Goal: Download file/media

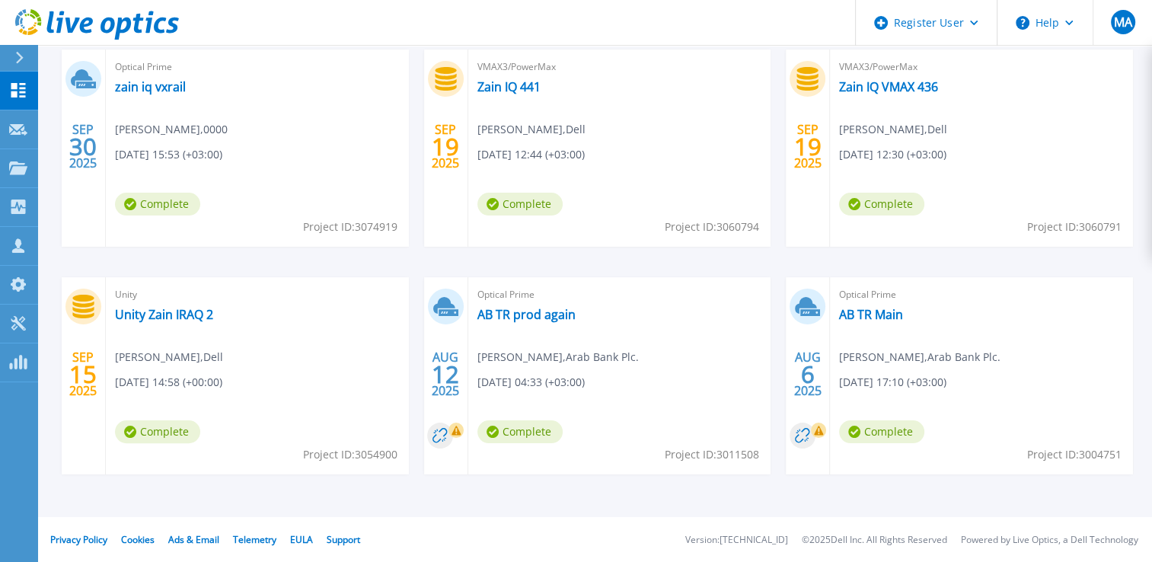
scroll to position [205, 0]
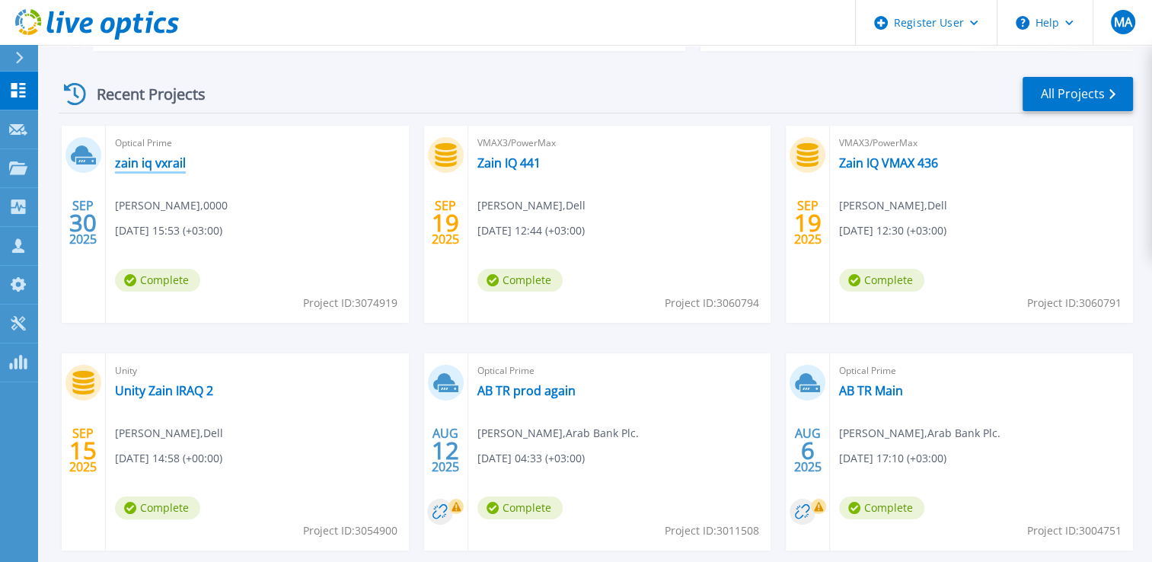
click at [158, 157] on link "zain iq vxrail" at bounding box center [150, 162] width 71 height 15
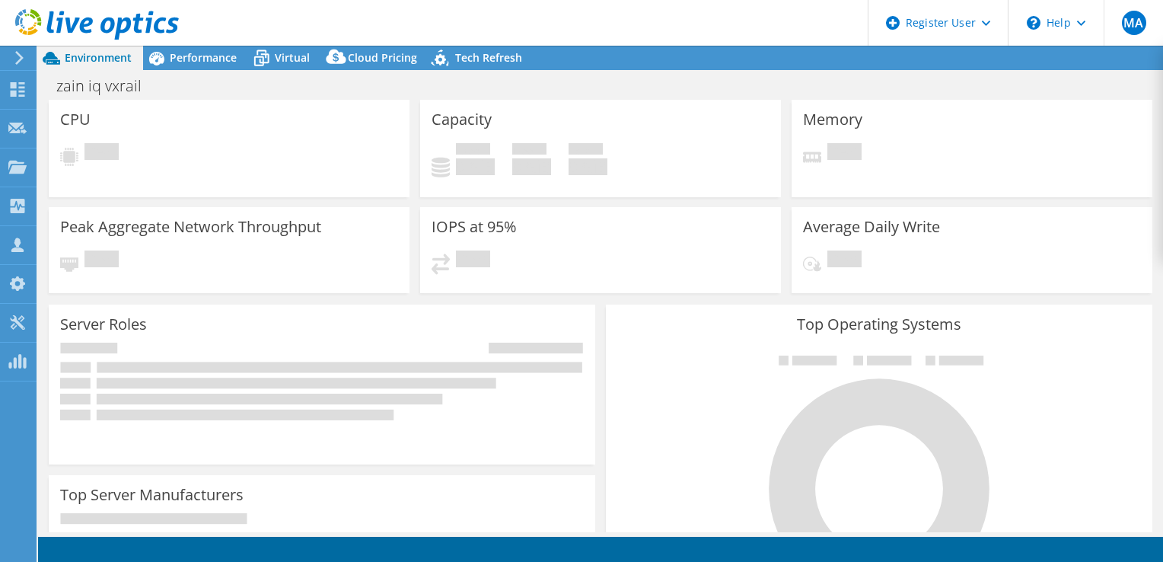
select select "USD"
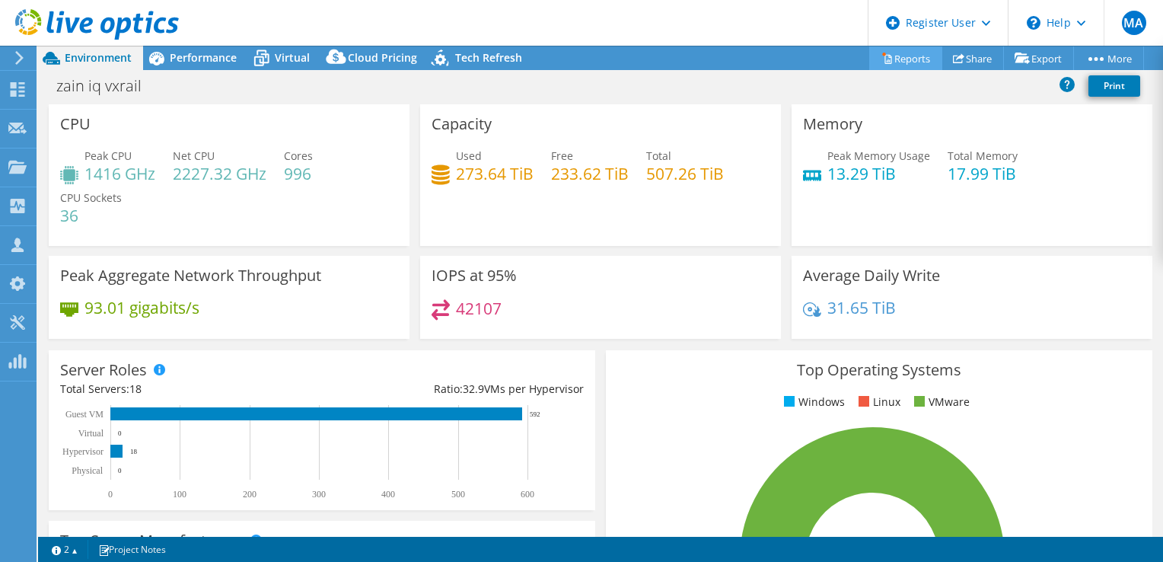
click at [910, 56] on link "Reports" at bounding box center [905, 58] width 73 height 24
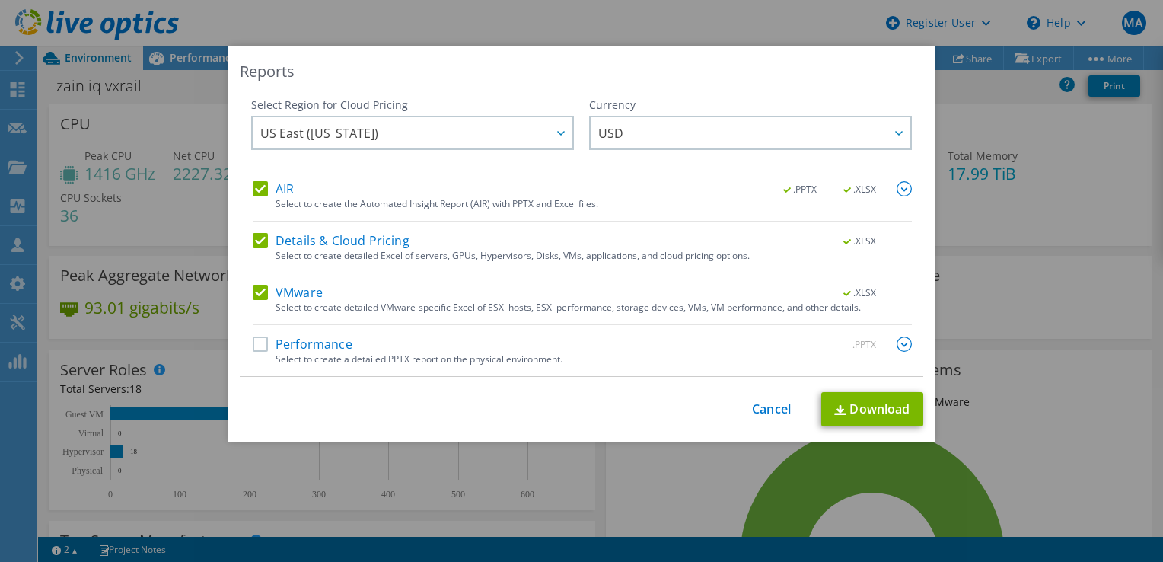
click at [254, 188] on label "AIR" at bounding box center [273, 188] width 41 height 15
click at [0, 0] on input "AIR" at bounding box center [0, 0] width 0 height 0
click at [260, 237] on label "Details & Cloud Pricing" at bounding box center [331, 240] width 157 height 15
click at [0, 0] on input "Details & Cloud Pricing" at bounding box center [0, 0] width 0 height 0
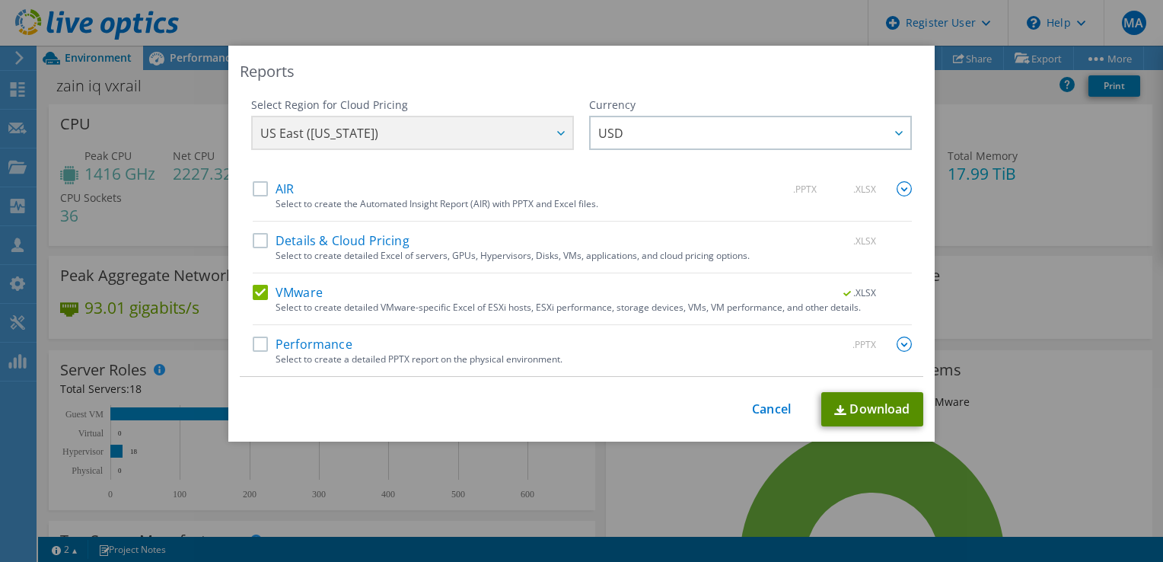
click at [887, 408] on link "Download" at bounding box center [872, 409] width 102 height 34
